Goal: Task Accomplishment & Management: Use online tool/utility

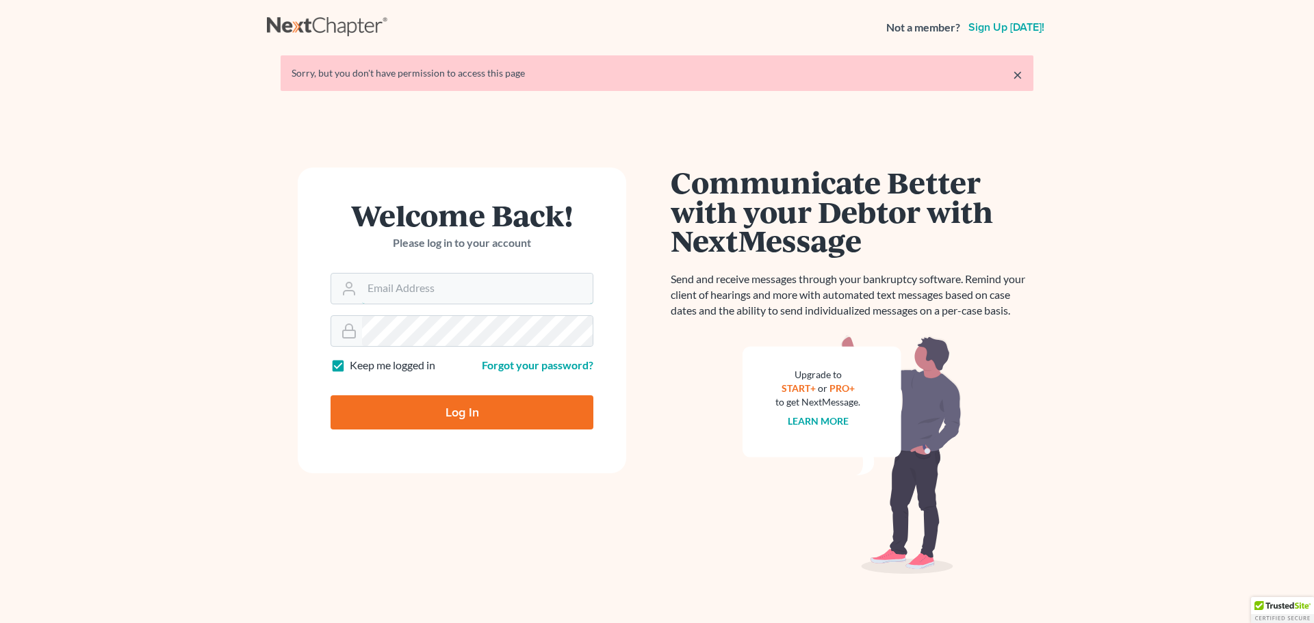
type input "[PERSON_NAME][EMAIL_ADDRESS][DOMAIN_NAME]"
click at [497, 404] on input "Log In" at bounding box center [461, 412] width 263 height 34
type input "Thinking..."
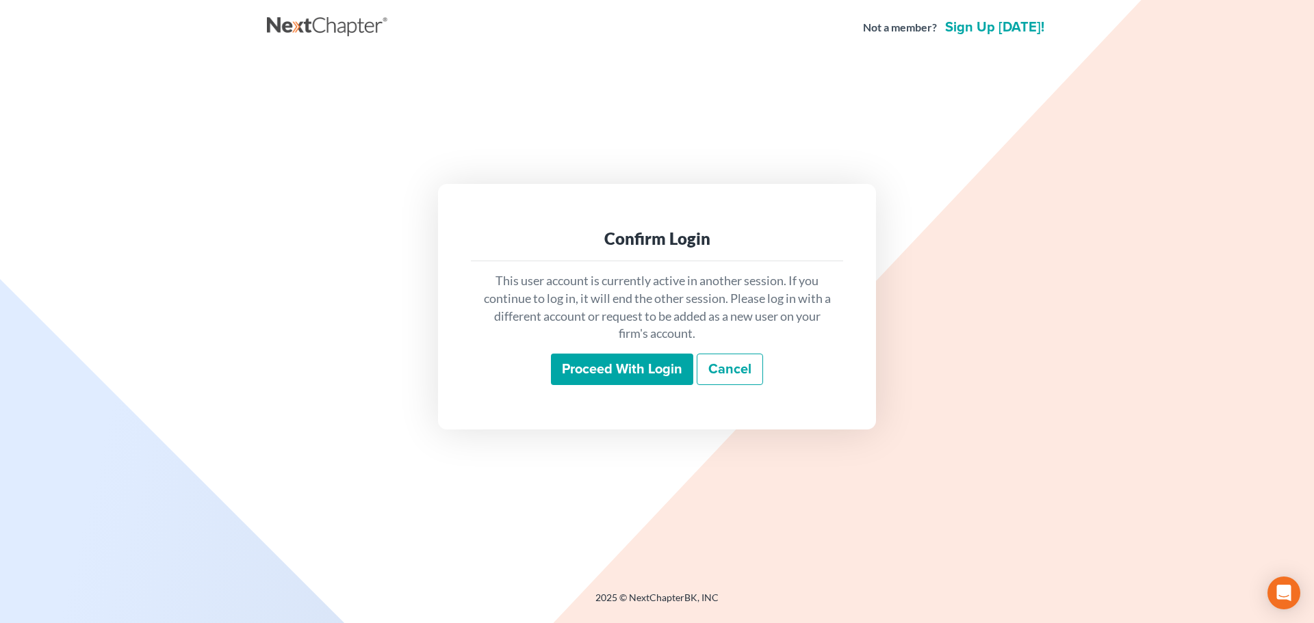
click at [659, 370] on input "Proceed with login" at bounding box center [622, 369] width 142 height 31
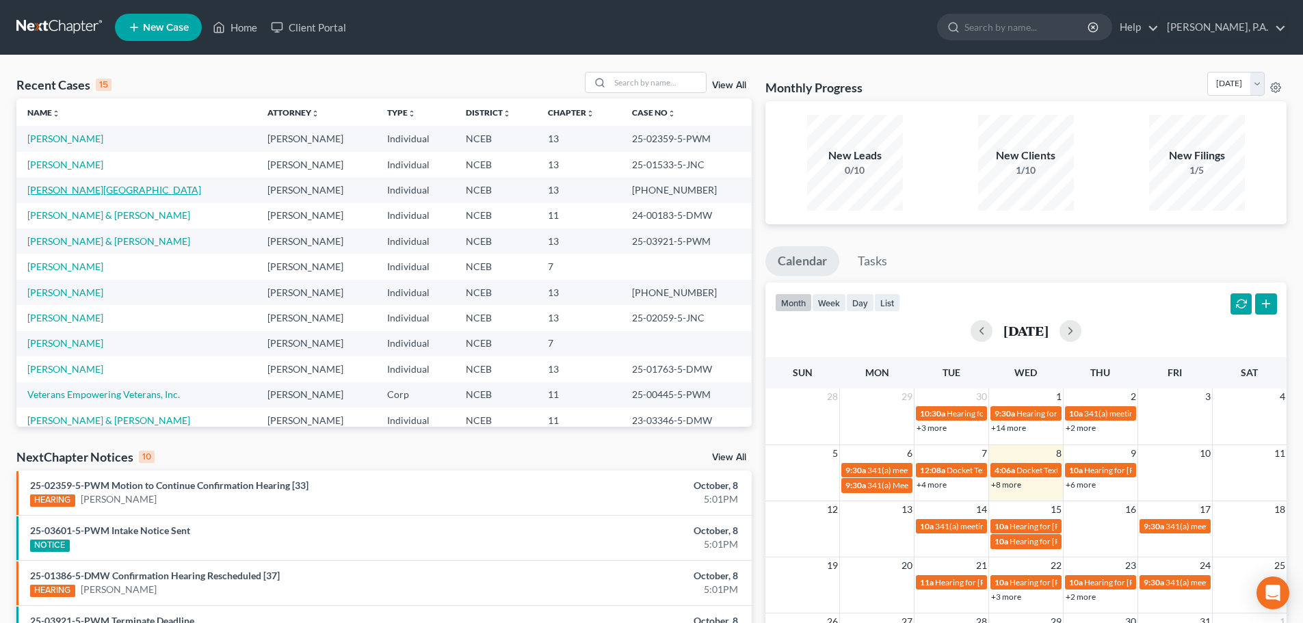
click at [40, 192] on link "[PERSON_NAME][GEOGRAPHIC_DATA]" at bounding box center [114, 190] width 174 height 12
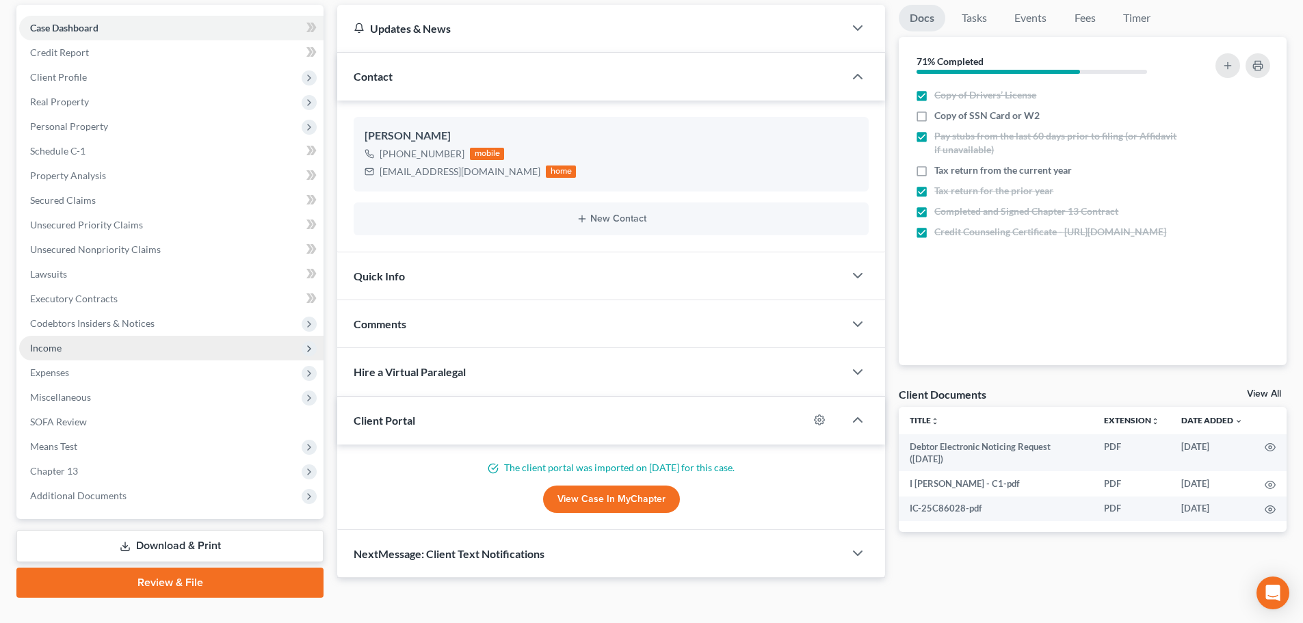
scroll to position [153, 0]
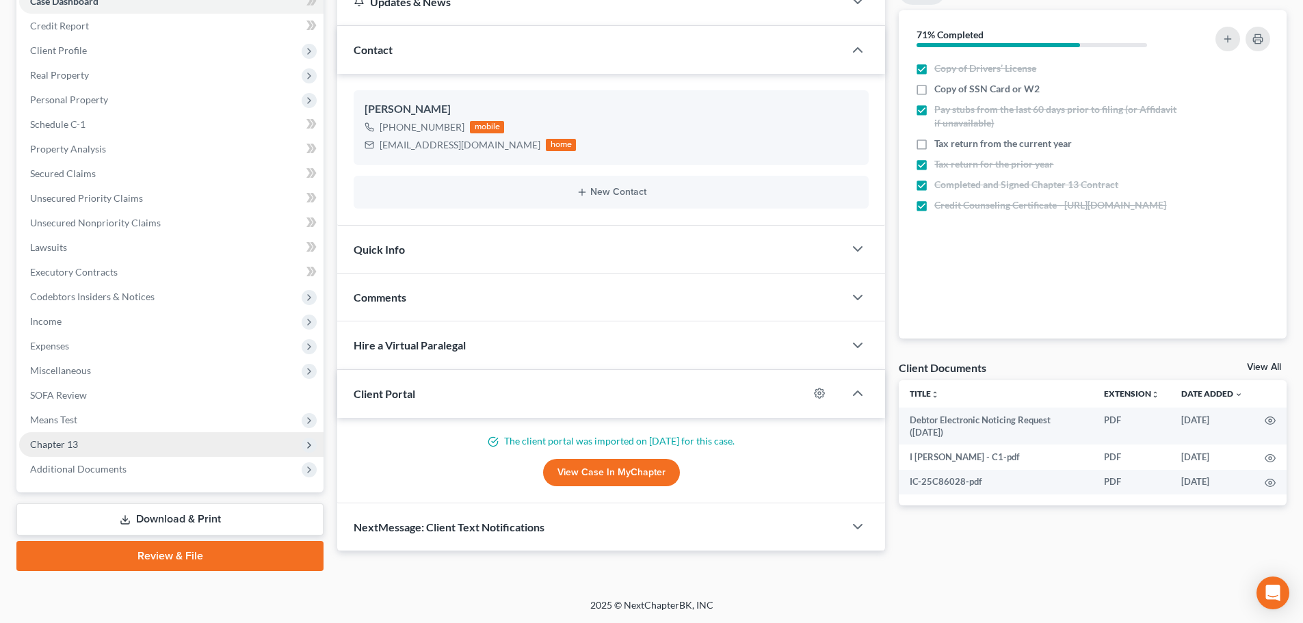
click at [174, 439] on span "Chapter 13" at bounding box center [171, 444] width 304 height 25
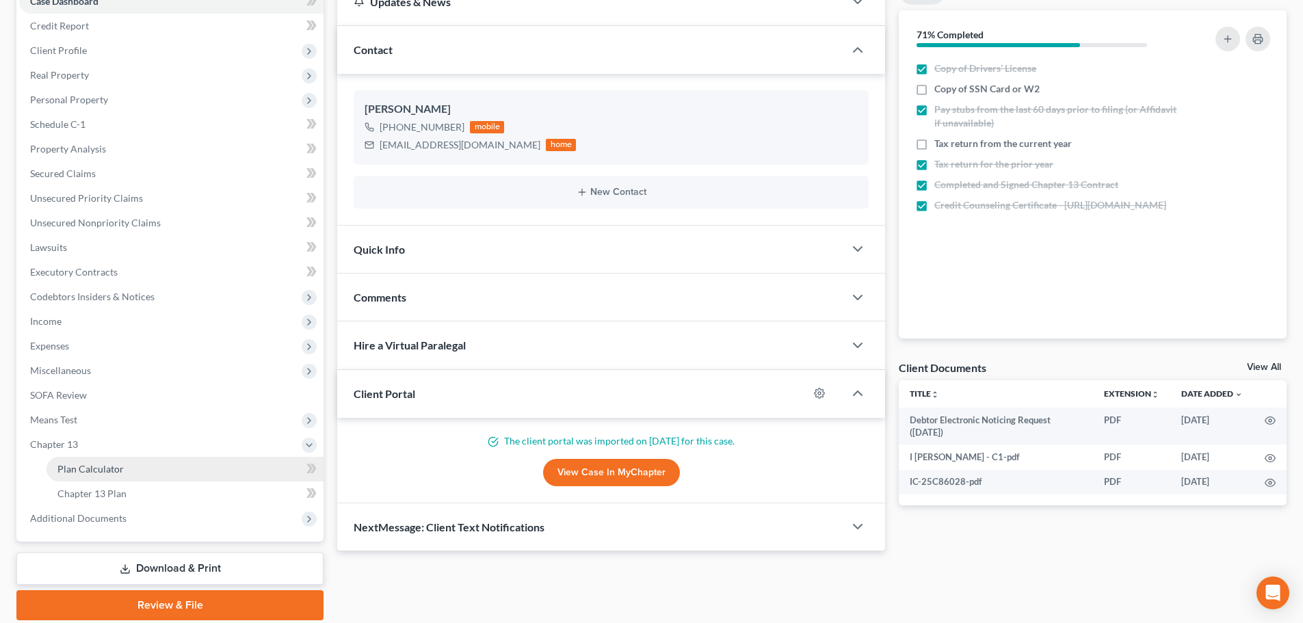
click at [181, 458] on link "Plan Calculator" at bounding box center [185, 469] width 277 height 25
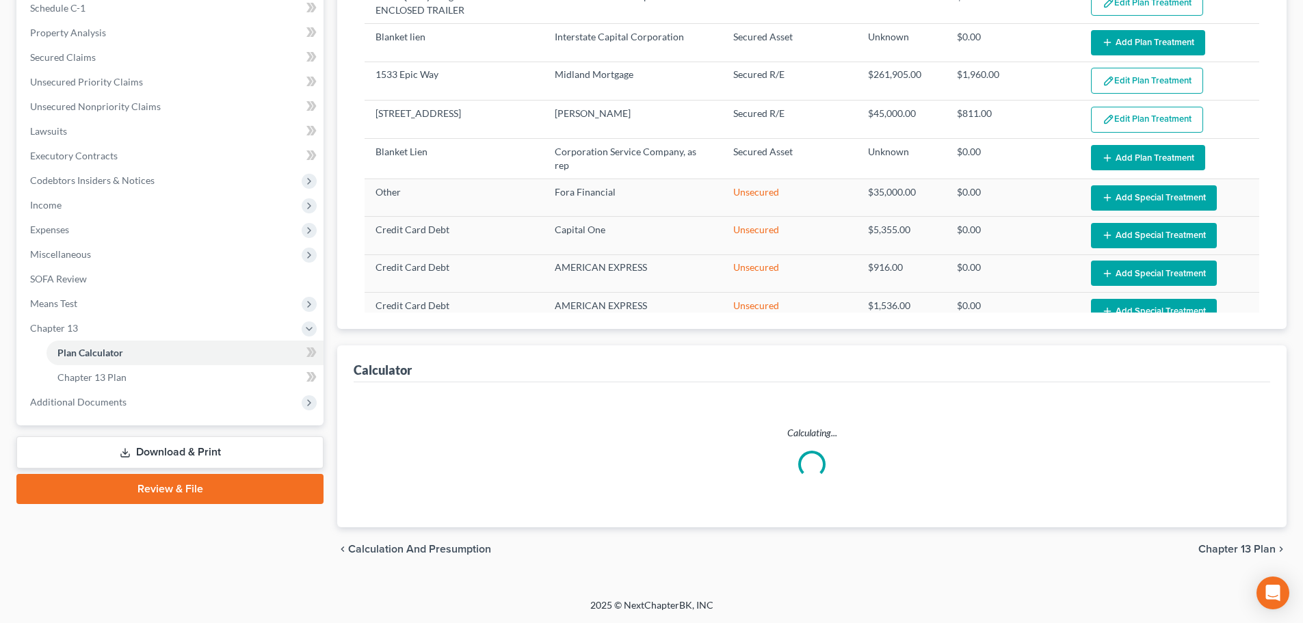
select select "59"
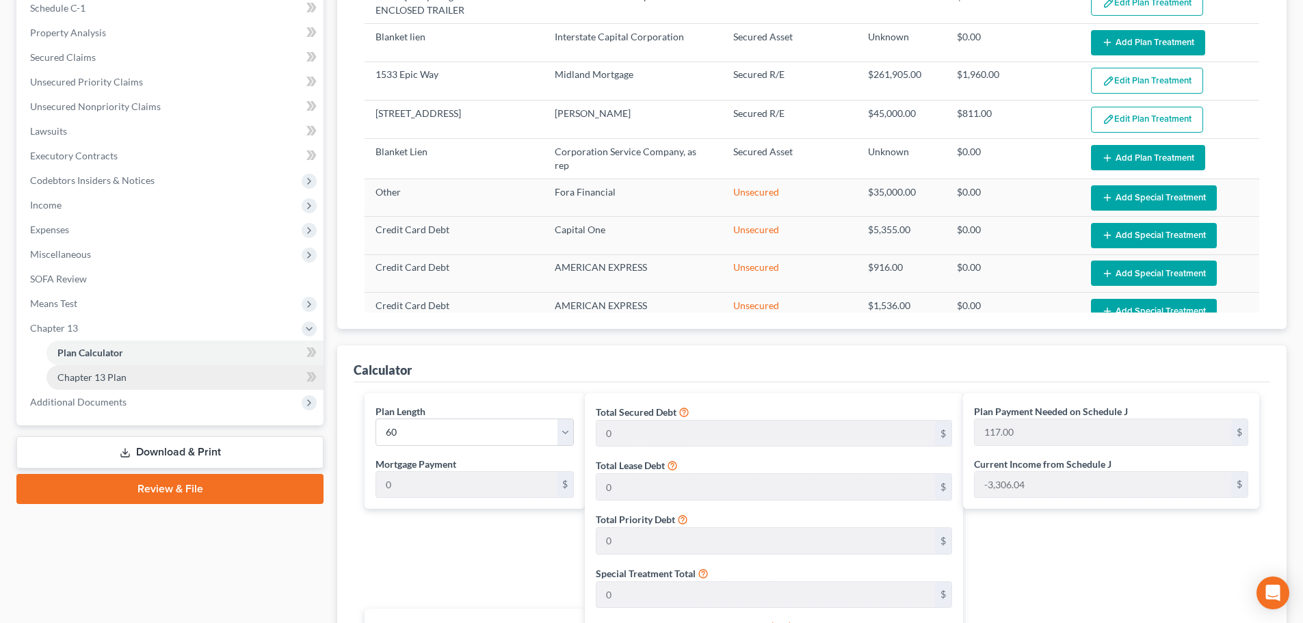
click at [183, 376] on link "Chapter 13 Plan" at bounding box center [185, 377] width 277 height 25
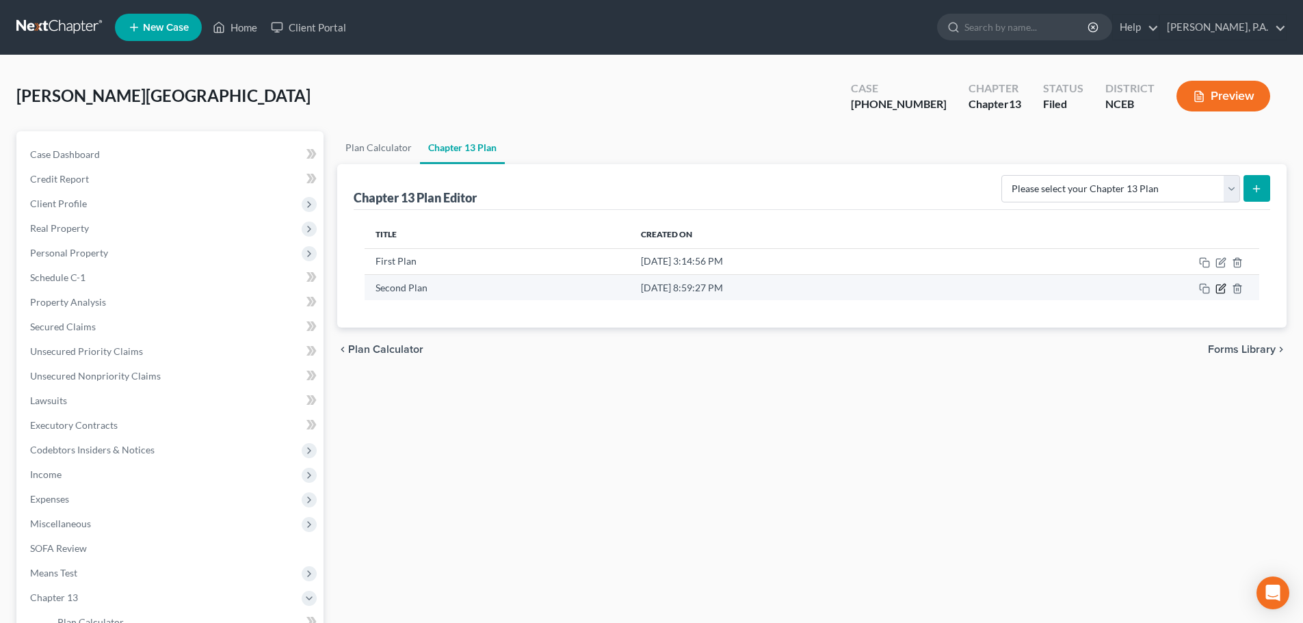
click at [1222, 286] on icon "button" at bounding box center [1221, 288] width 11 height 11
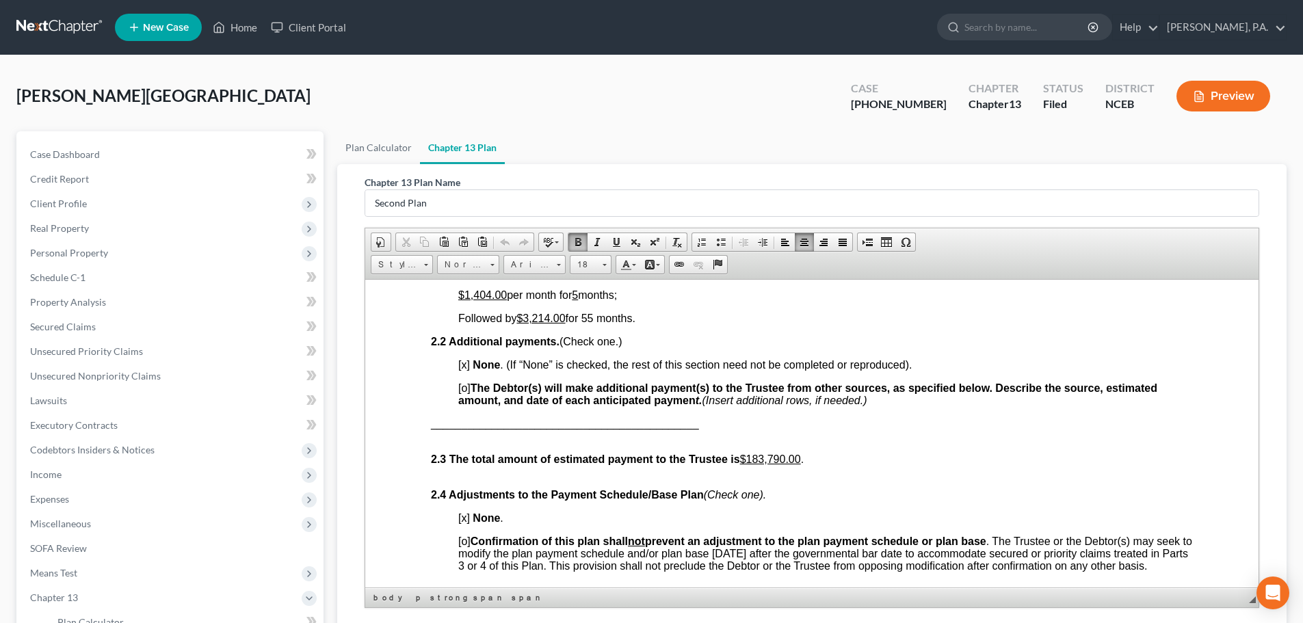
scroll to position [780, 0]
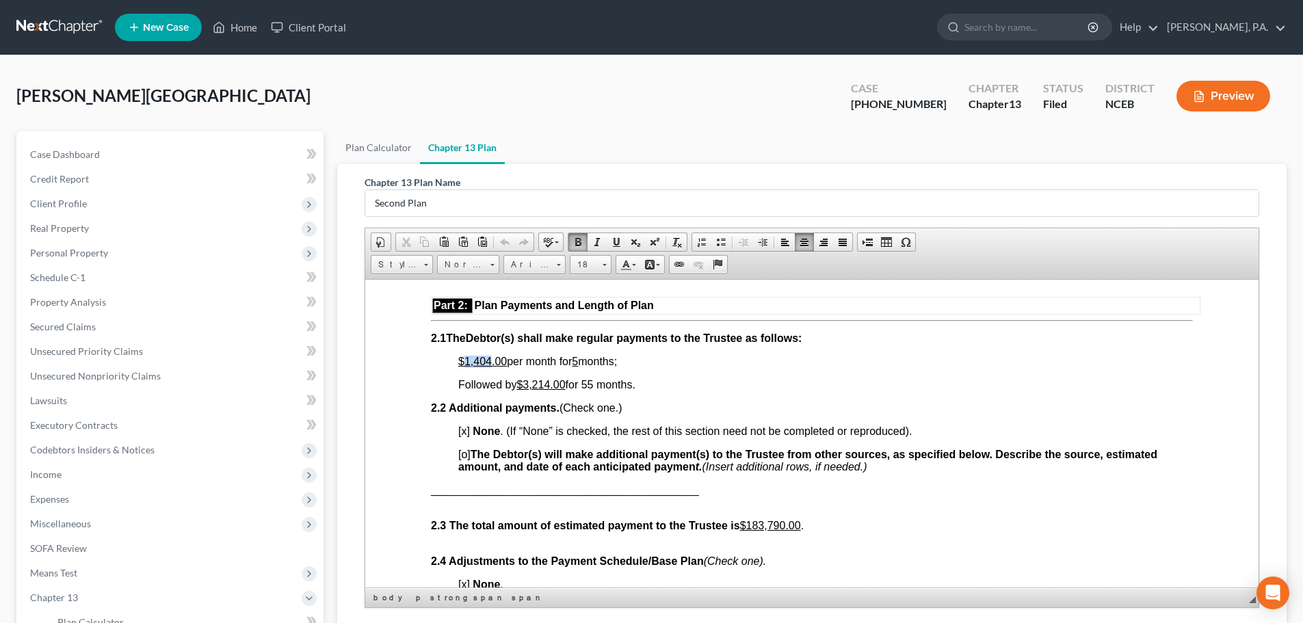
drag, startPoint x: 466, startPoint y: 363, endPoint x: 491, endPoint y: 359, distance: 25.6
click at [491, 359] on u "$1,404.00" at bounding box center [482, 361] width 49 height 12
drag, startPoint x: 537, startPoint y: 384, endPoint x: 551, endPoint y: 382, distance: 13.8
click at [551, 382] on u "$3,214.00" at bounding box center [541, 384] width 49 height 12
drag, startPoint x: 749, startPoint y: 525, endPoint x: 764, endPoint y: 525, distance: 15.7
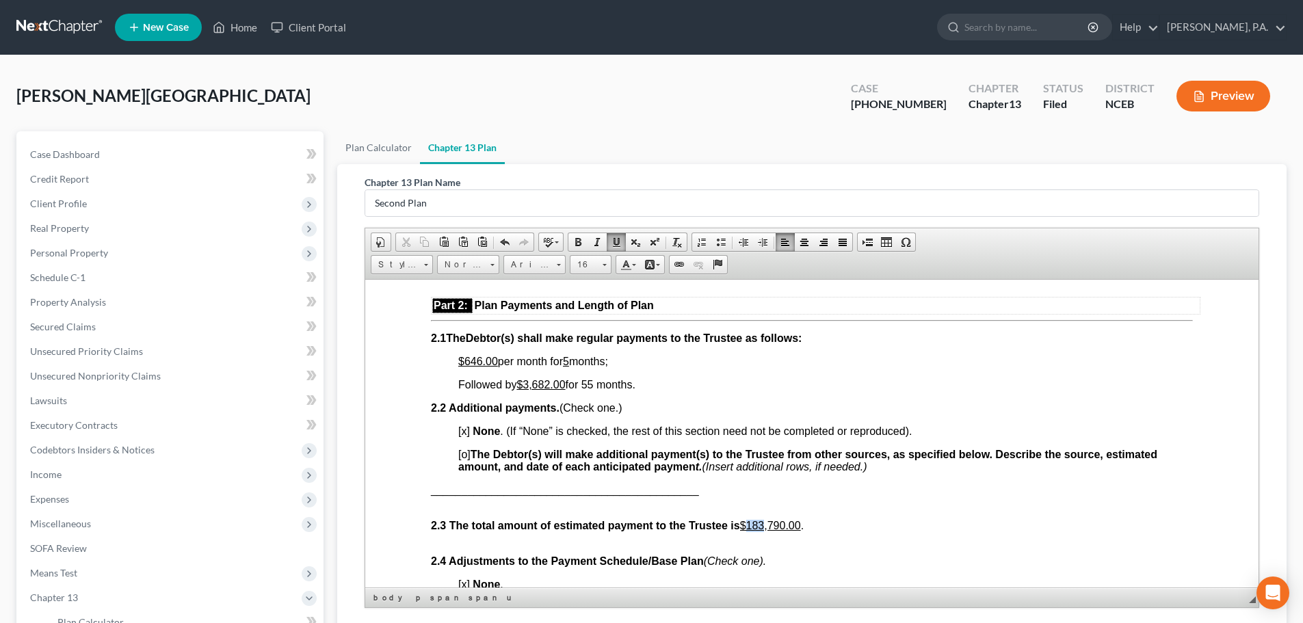
click at [764, 525] on u "$183,790.00" at bounding box center [770, 525] width 61 height 12
click at [782, 525] on u "$205,790.00" at bounding box center [770, 525] width 61 height 12
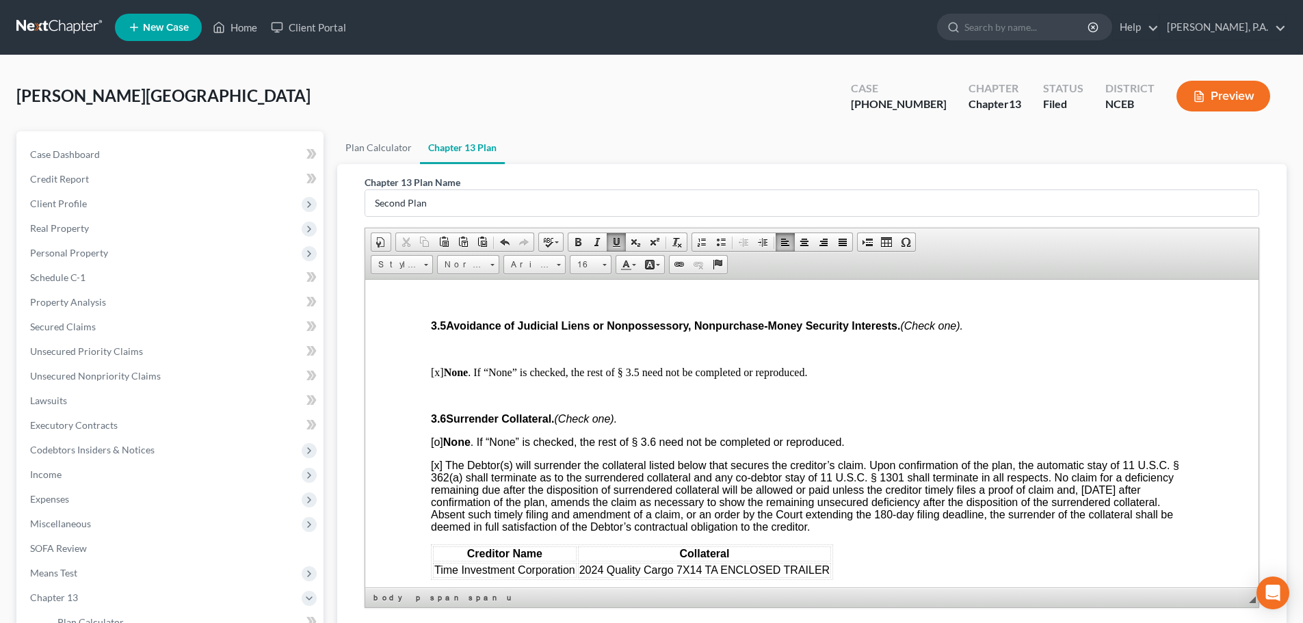
scroll to position [2319, 0]
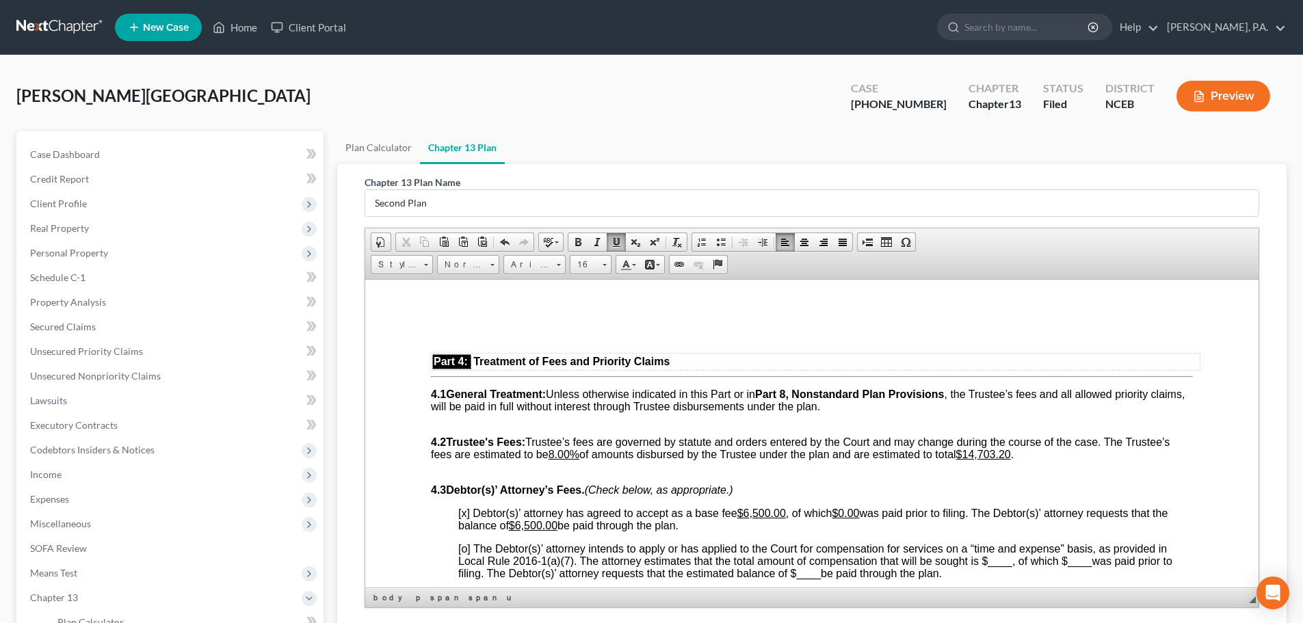
click at [980, 460] on u "$14,703.20" at bounding box center [983, 454] width 55 height 12
click at [991, 460] on u "$16 ,703.20" at bounding box center [983, 454] width 55 height 12
drag, startPoint x: 986, startPoint y: 478, endPoint x: 1017, endPoint y: 478, distance: 30.8
click at [1011, 460] on u "$16 ,703.20" at bounding box center [983, 454] width 55 height 12
click at [1037, 501] on body "UNITED STATES BANKRUPTCY COURT EASTERN DISTRICT OF [US_STATE] FAYETTEVILLE DIVI…" at bounding box center [812, 269] width 762 height 4488
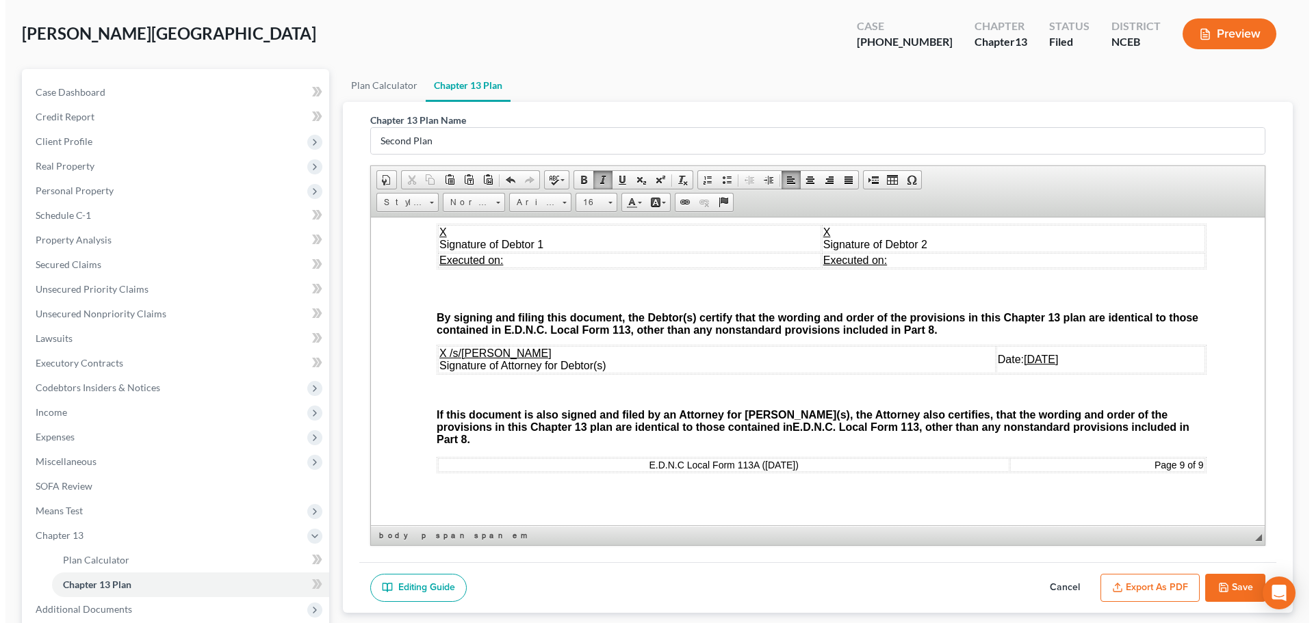
scroll to position [4264, 0]
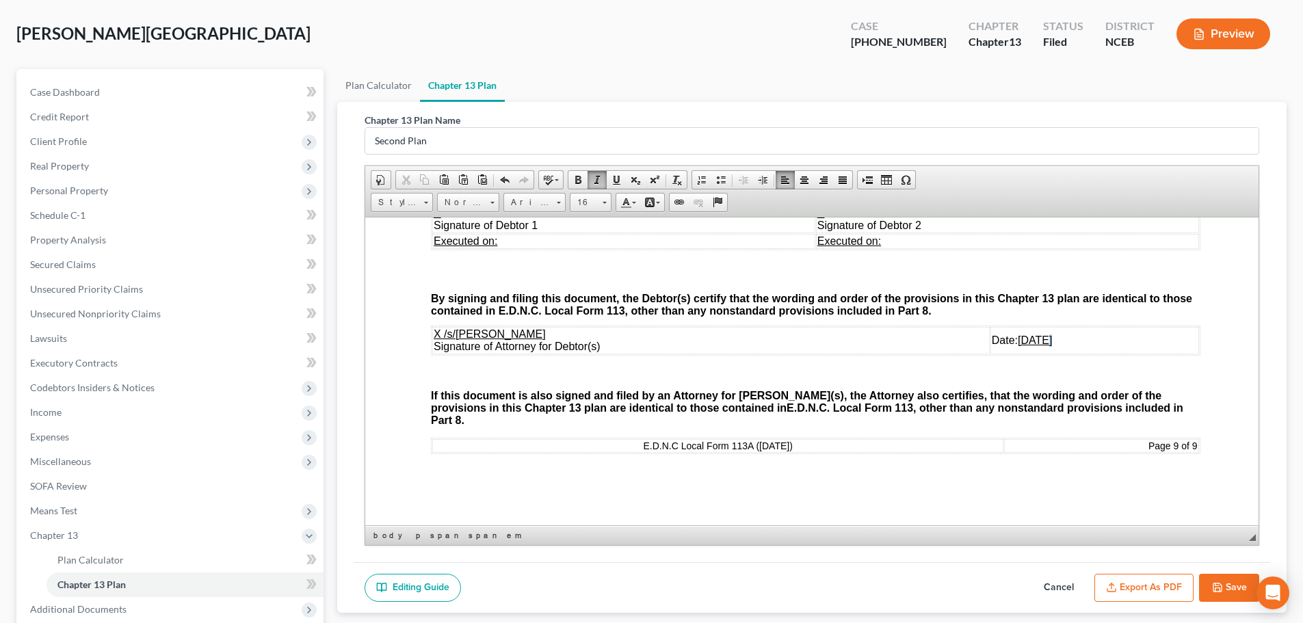
click at [1018, 346] on u "[DATE]" at bounding box center [1035, 340] width 34 height 12
click at [1149, 586] on button "Export as PDF" at bounding box center [1144, 588] width 99 height 29
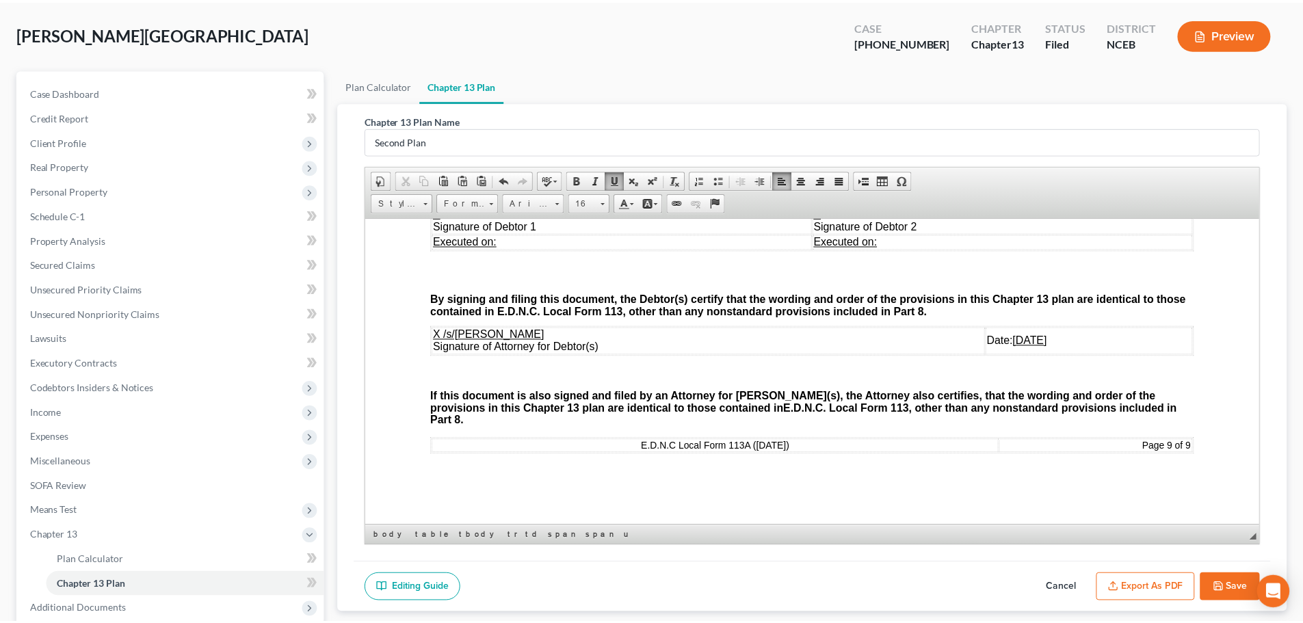
scroll to position [4252, 0]
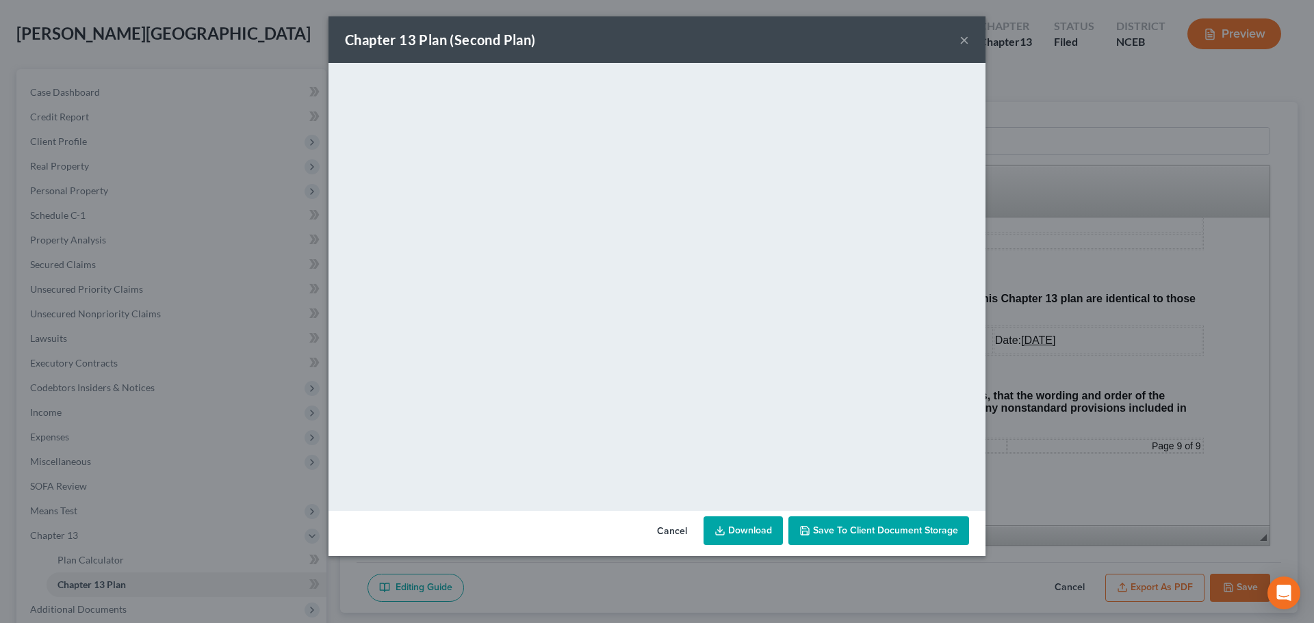
click at [765, 532] on link "Download" at bounding box center [742, 531] width 79 height 29
click at [965, 38] on button "×" at bounding box center [964, 39] width 10 height 16
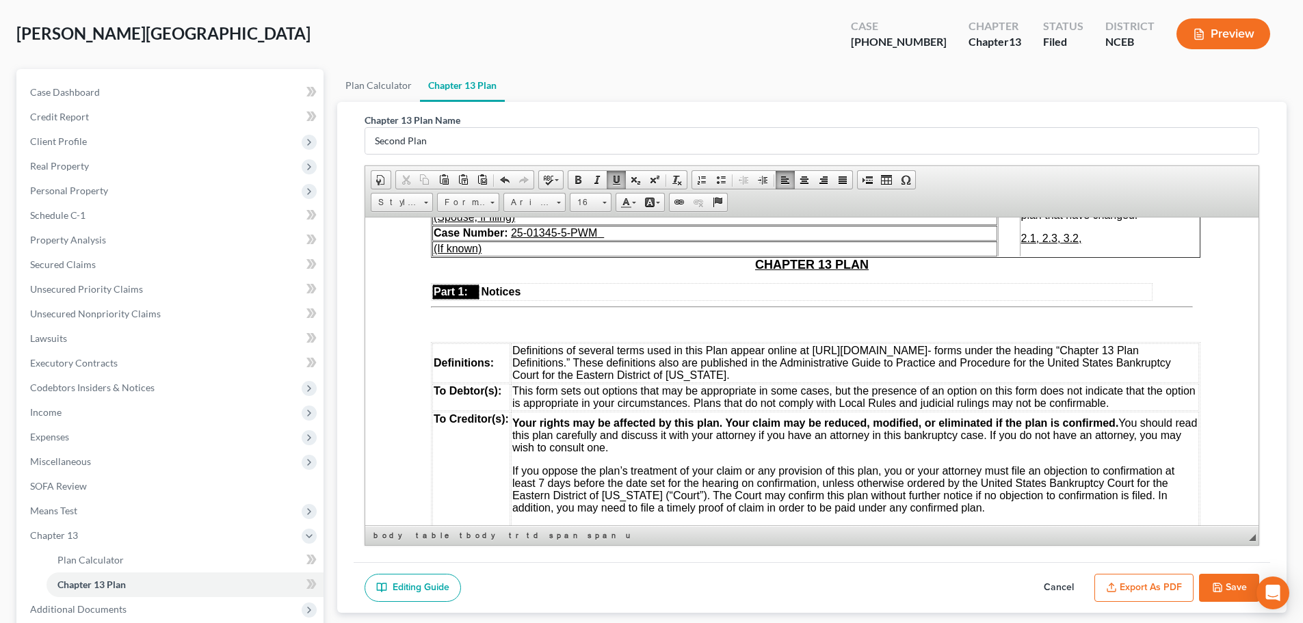
scroll to position [0, 0]
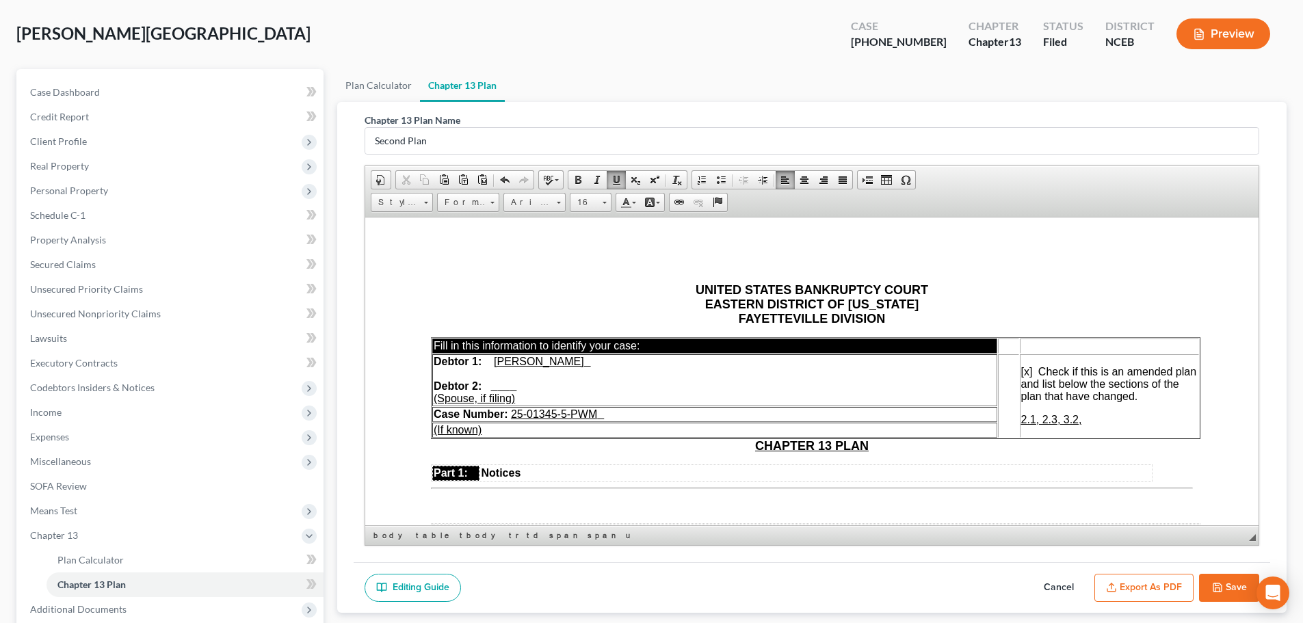
click at [1082, 419] on span "2.1, 2.3, 3.2," at bounding box center [1051, 419] width 61 height 12
click at [1111, 580] on button "Export as PDF" at bounding box center [1144, 588] width 99 height 29
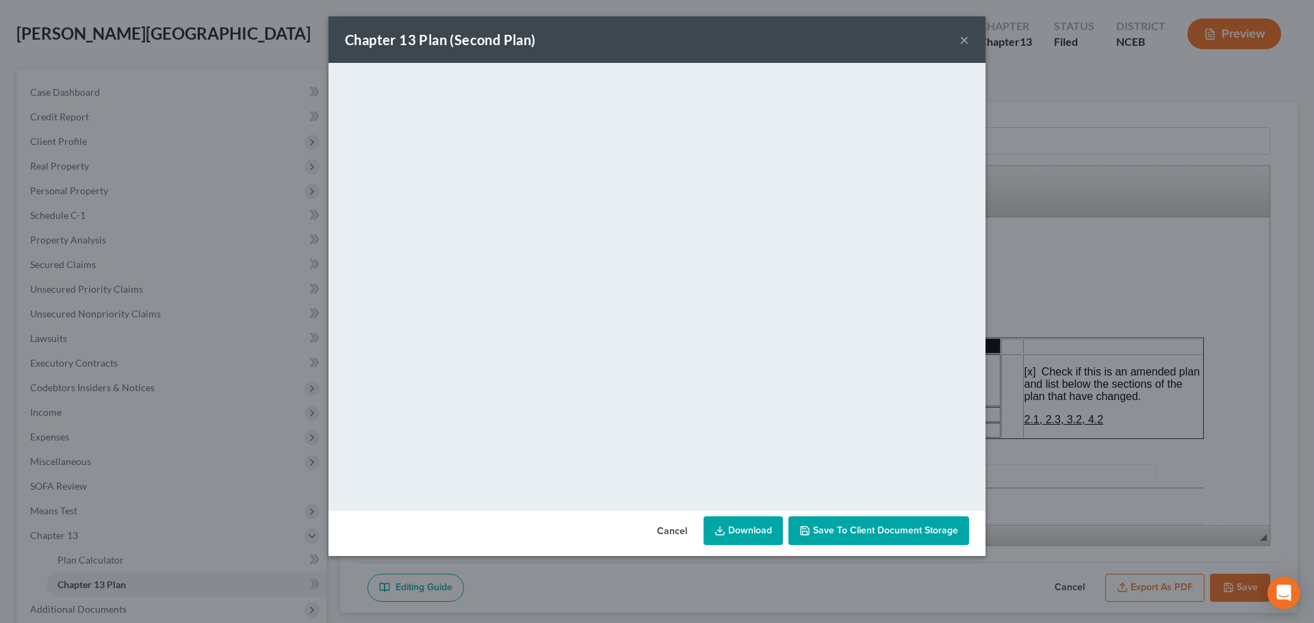
click at [575, 27] on div "Chapter 13 Plan (Second Plan) ×" at bounding box center [656, 39] width 657 height 47
click at [672, 530] on button "Cancel" at bounding box center [672, 531] width 52 height 27
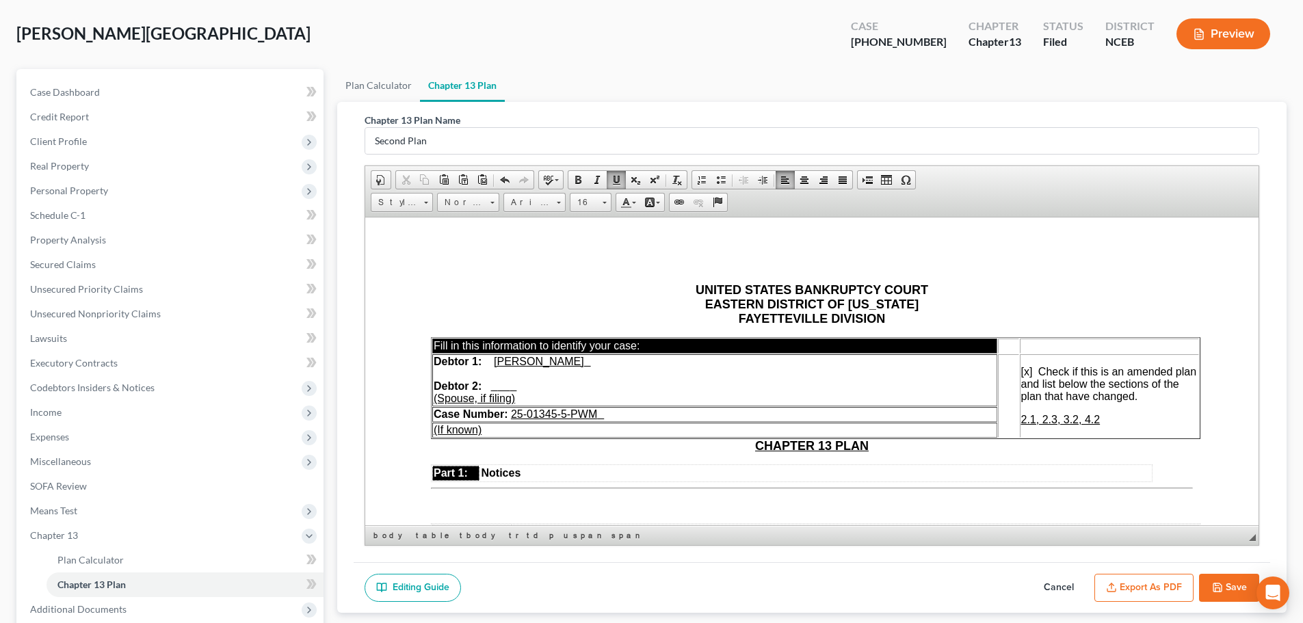
click at [1242, 584] on button "Save" at bounding box center [1229, 588] width 60 height 29
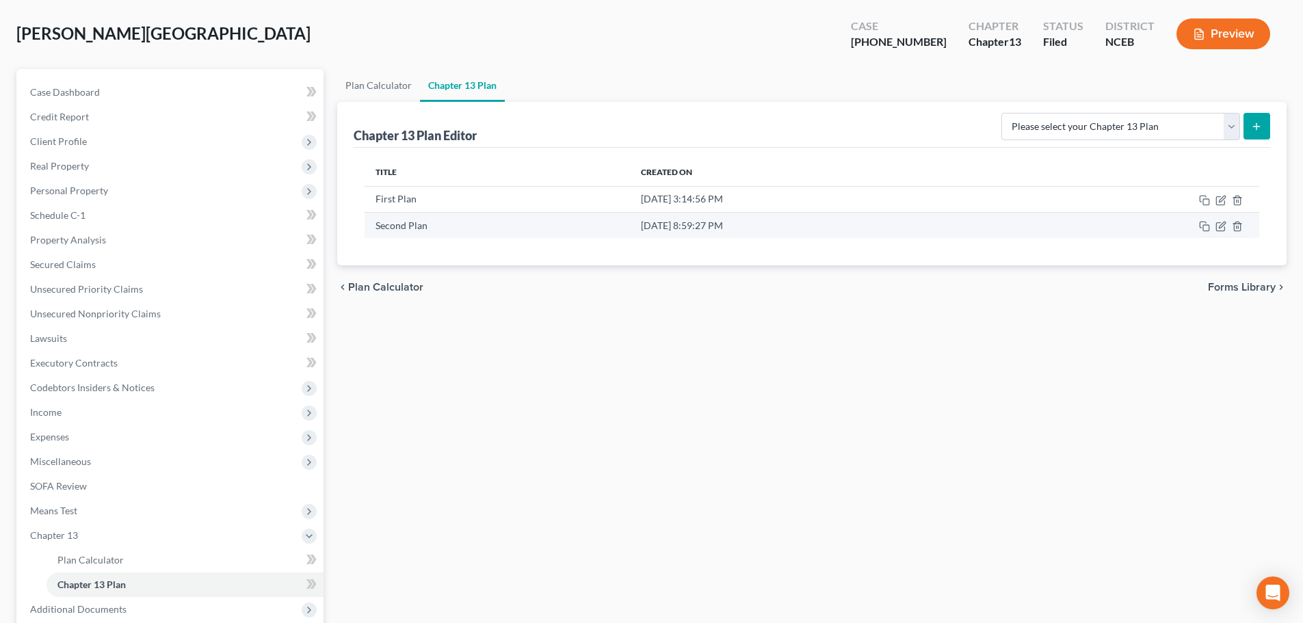
click at [669, 232] on td "[DATE] 8:59:27 PM" at bounding box center [817, 225] width 374 height 26
click at [654, 226] on td "[DATE] 8:59:27 PM" at bounding box center [817, 225] width 374 height 26
click at [1226, 226] on icon "button" at bounding box center [1221, 226] width 11 height 11
